Goal: Transaction & Acquisition: Download file/media

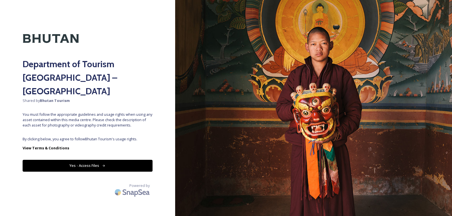
click at [82, 160] on button "Yes - Access Files" at bounding box center [88, 166] width 130 height 12
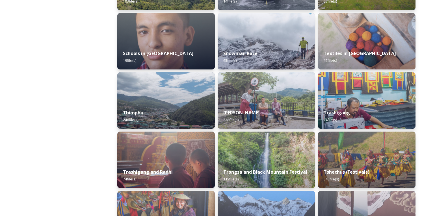
scroll to position [622, 0]
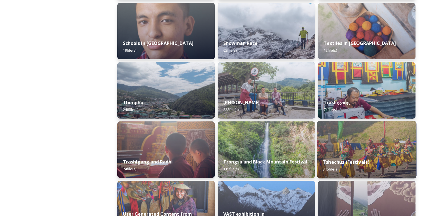
click at [339, 144] on img at bounding box center [367, 150] width 100 height 58
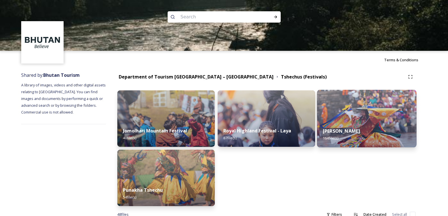
click at [351, 110] on img at bounding box center [367, 119] width 100 height 58
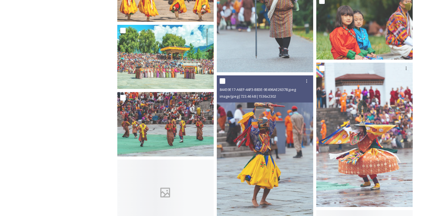
scroll to position [854, 0]
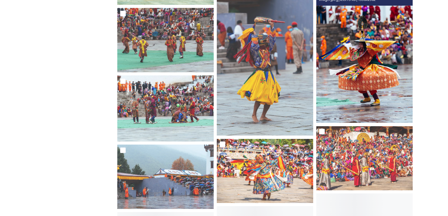
click at [365, 87] on img at bounding box center [364, 51] width 96 height 144
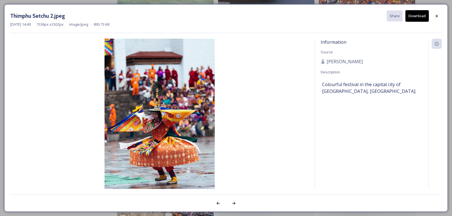
click at [418, 15] on button "Download" at bounding box center [417, 16] width 23 height 12
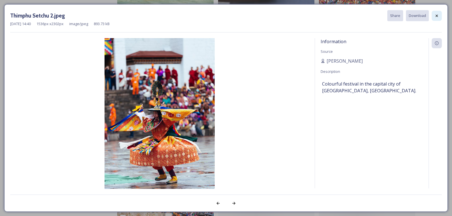
click at [437, 18] on icon at bounding box center [437, 16] width 5 height 5
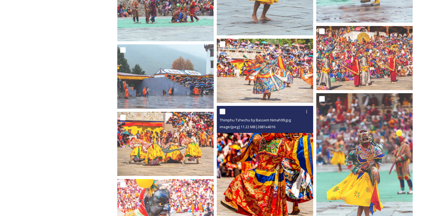
scroll to position [910, 0]
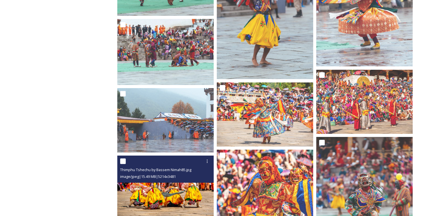
click at [152, 196] on img at bounding box center [165, 188] width 96 height 64
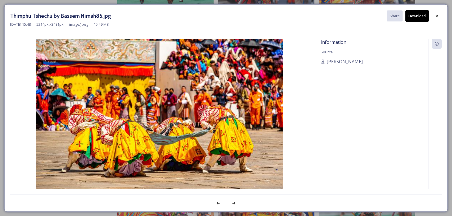
click at [416, 20] on button "Download" at bounding box center [417, 16] width 23 height 12
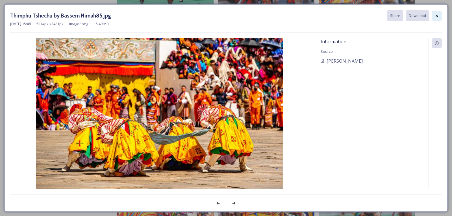
click at [437, 18] on icon at bounding box center [437, 16] width 5 height 5
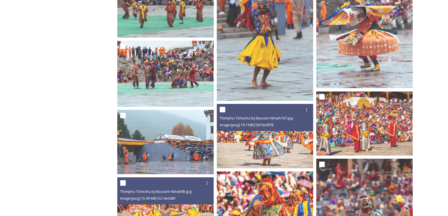
scroll to position [882, 0]
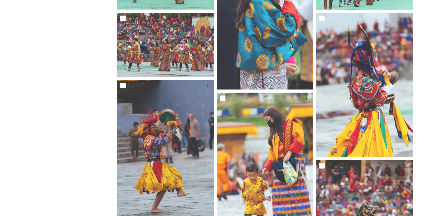
scroll to position [0, 0]
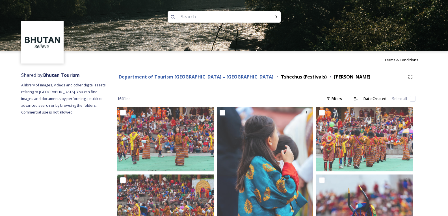
click at [179, 78] on strong "Department of Tourism [GEOGRAPHIC_DATA] – [GEOGRAPHIC_DATA]" at bounding box center [196, 77] width 155 height 6
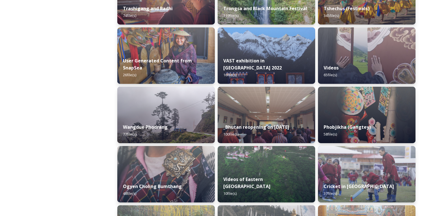
scroll to position [720, 0]
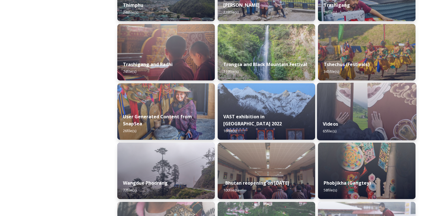
click at [352, 123] on div "Videos 65 file(s)" at bounding box center [367, 128] width 100 height 26
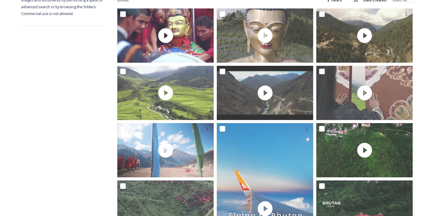
scroll to position [170, 0]
